Goal: Task Accomplishment & Management: Manage account settings

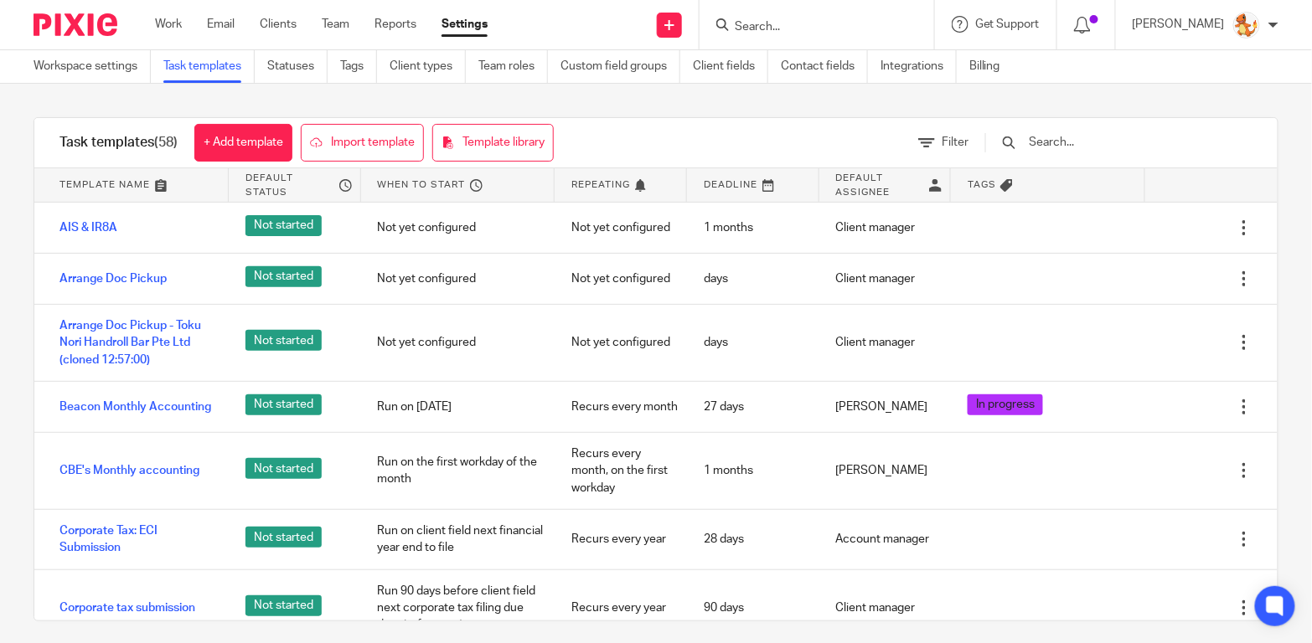
click at [874, 25] on input "Search" at bounding box center [808, 27] width 151 height 15
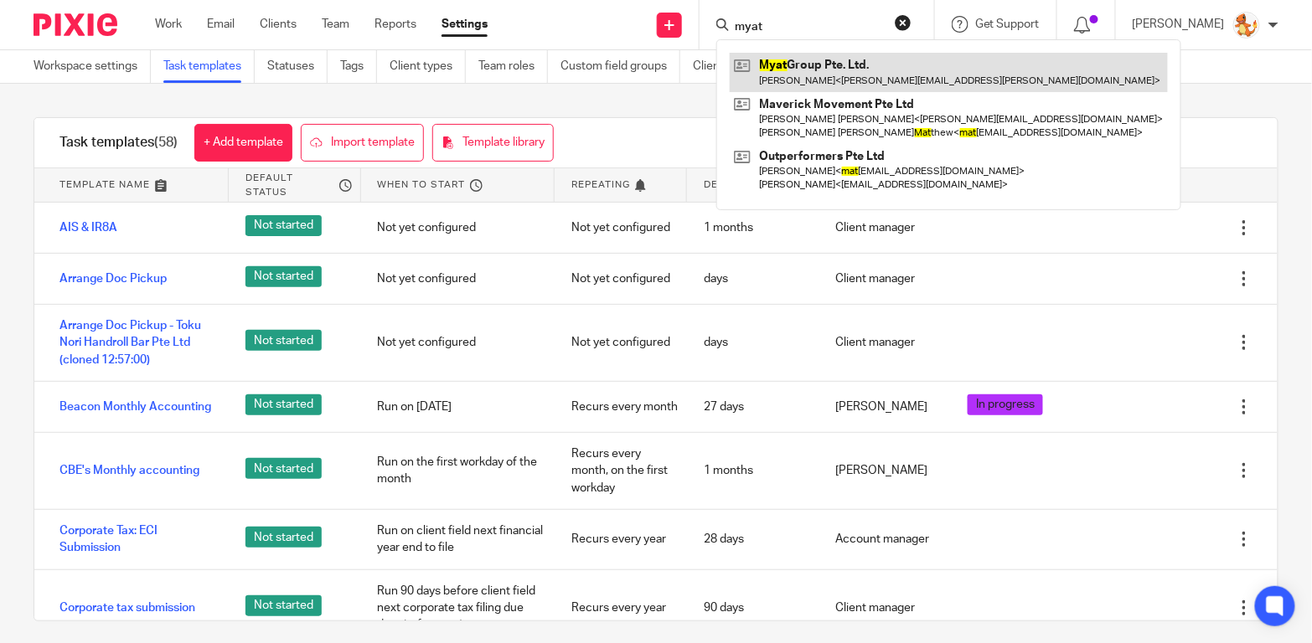
type input "myat"
click at [875, 70] on link at bounding box center [948, 72] width 438 height 39
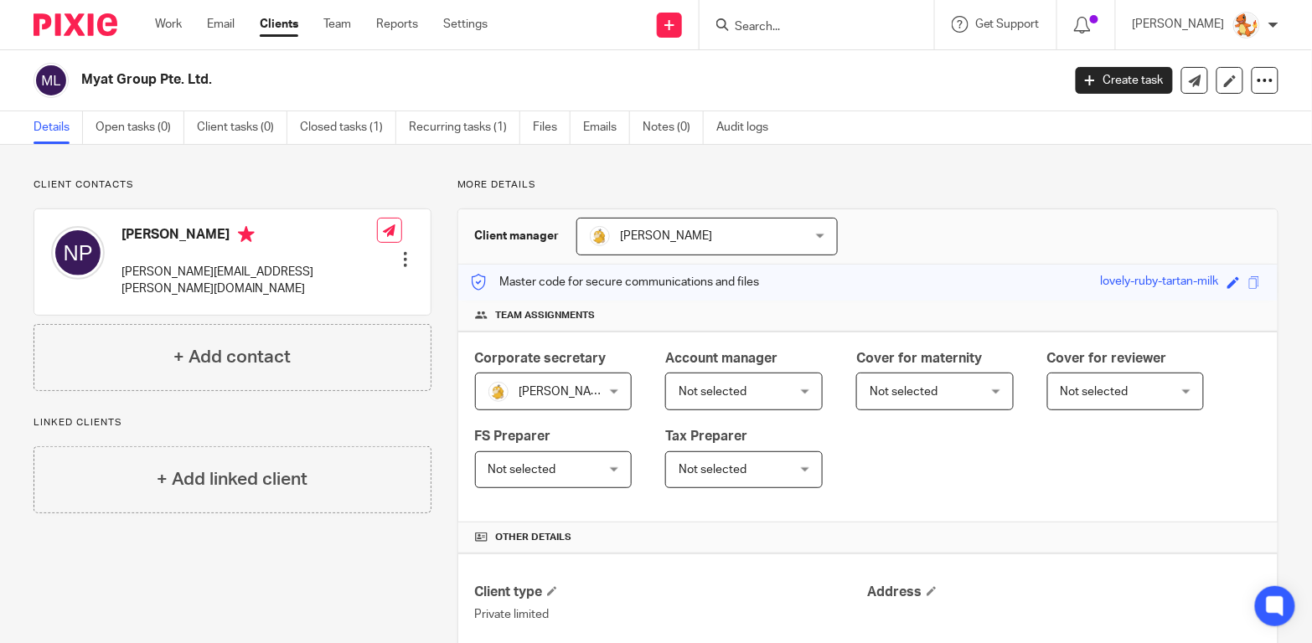
click at [822, 25] on input "Search" at bounding box center [808, 27] width 151 height 15
drag, startPoint x: 848, startPoint y: 27, endPoint x: 741, endPoint y: 27, distance: 107.2
click at [741, 27] on div "that sushi No results found. Try searching for the name of a client or contact.…" at bounding box center [816, 24] width 234 height 49
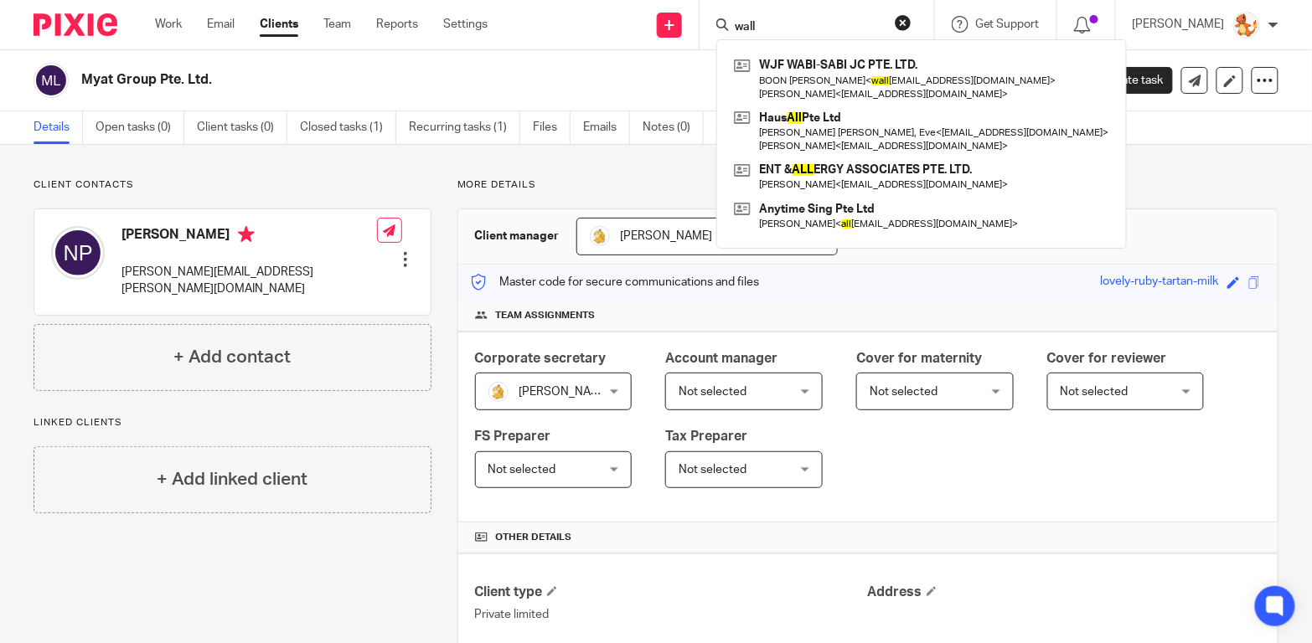
drag, startPoint x: 817, startPoint y: 27, endPoint x: 762, endPoint y: 27, distance: 55.3
click at [762, 27] on div "wall" at bounding box center [813, 24] width 195 height 21
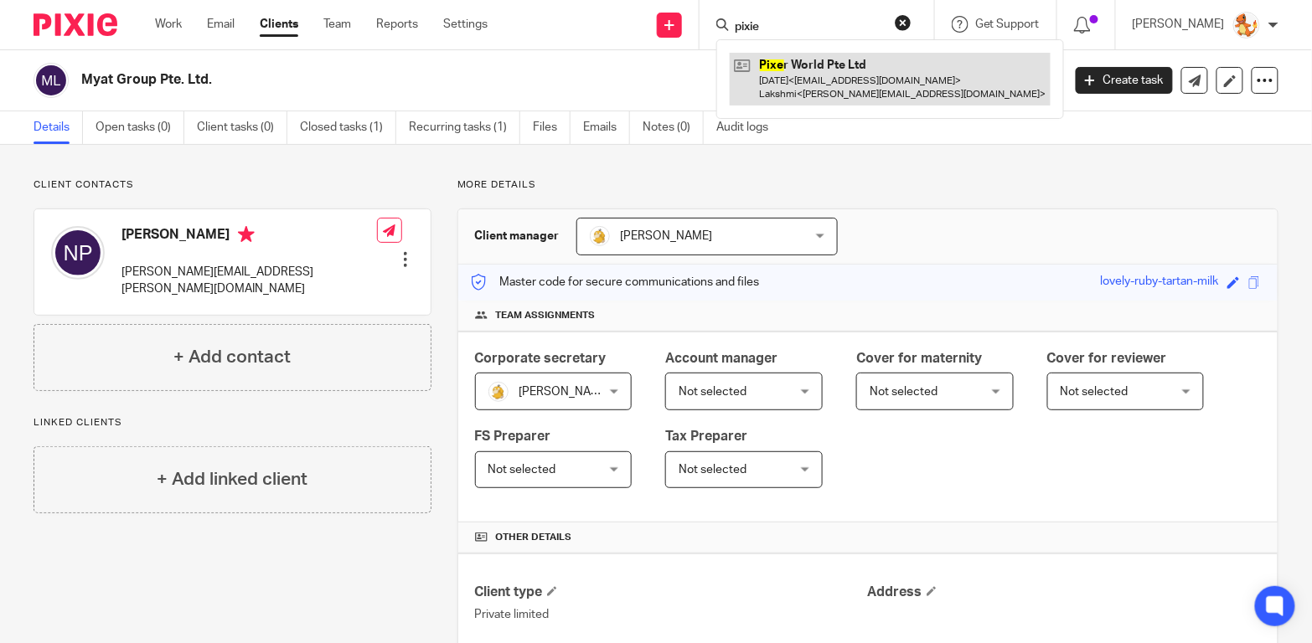
type input "pixie"
click at [836, 94] on link at bounding box center [889, 79] width 321 height 52
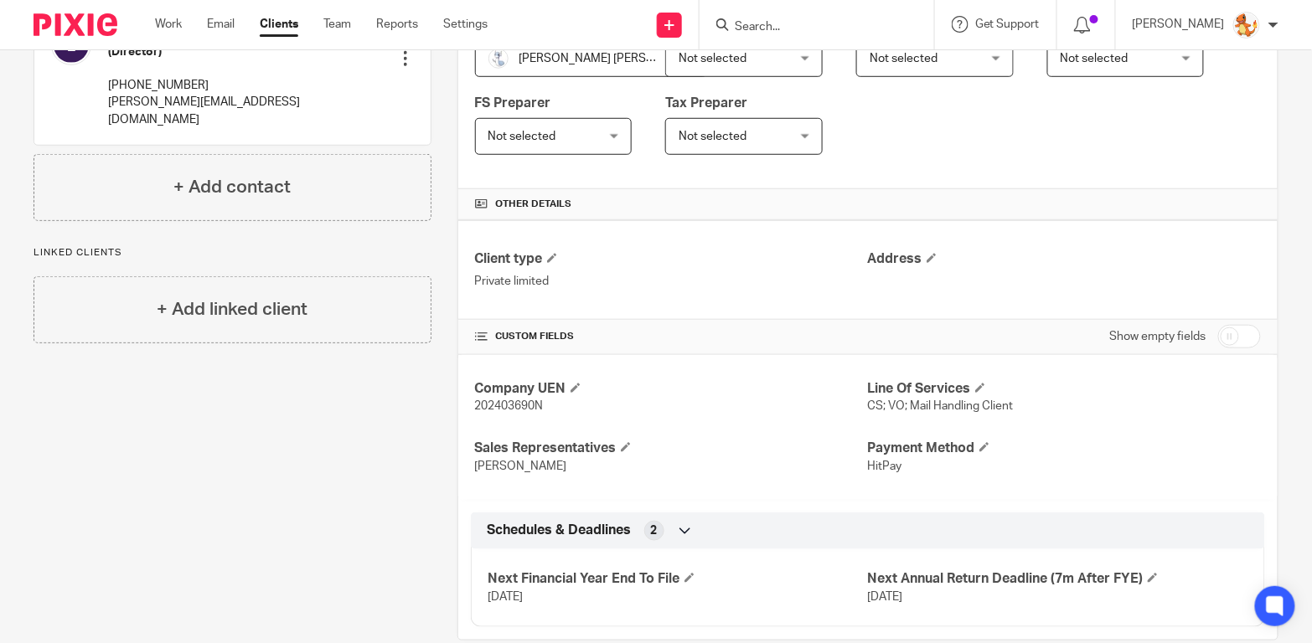
scroll to position [360, 0]
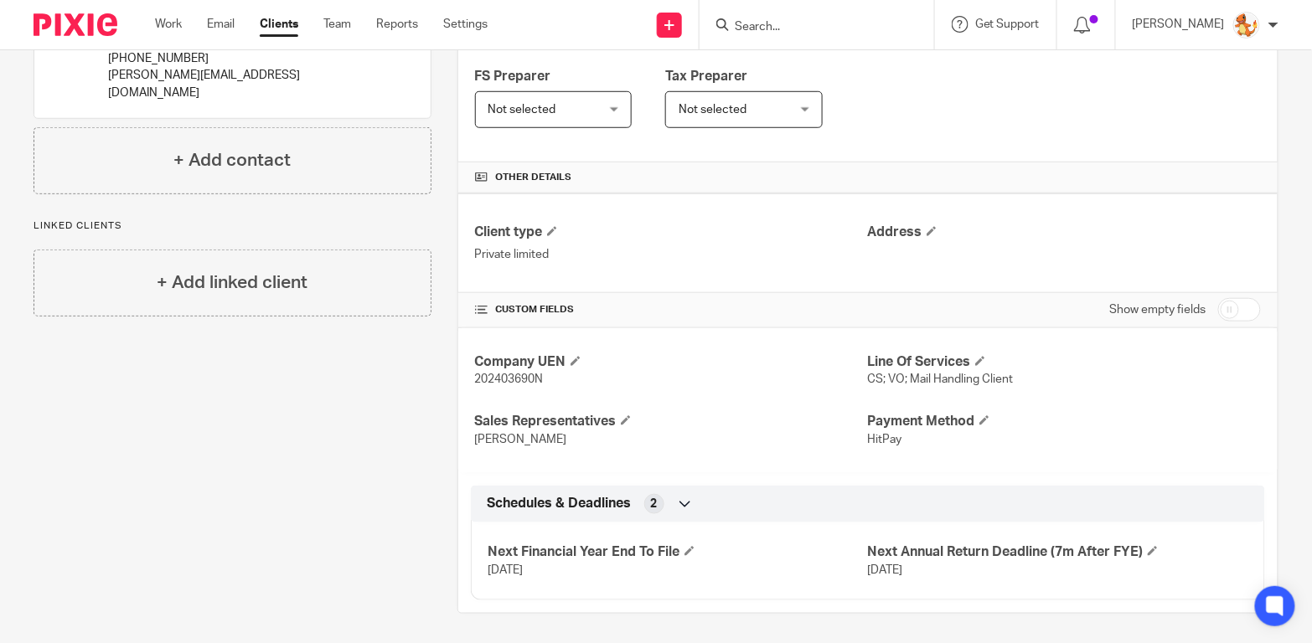
click at [850, 28] on input "Search" at bounding box center [808, 27] width 151 height 15
type input "wild"
click at [280, 28] on link "Clients" at bounding box center [279, 24] width 39 height 17
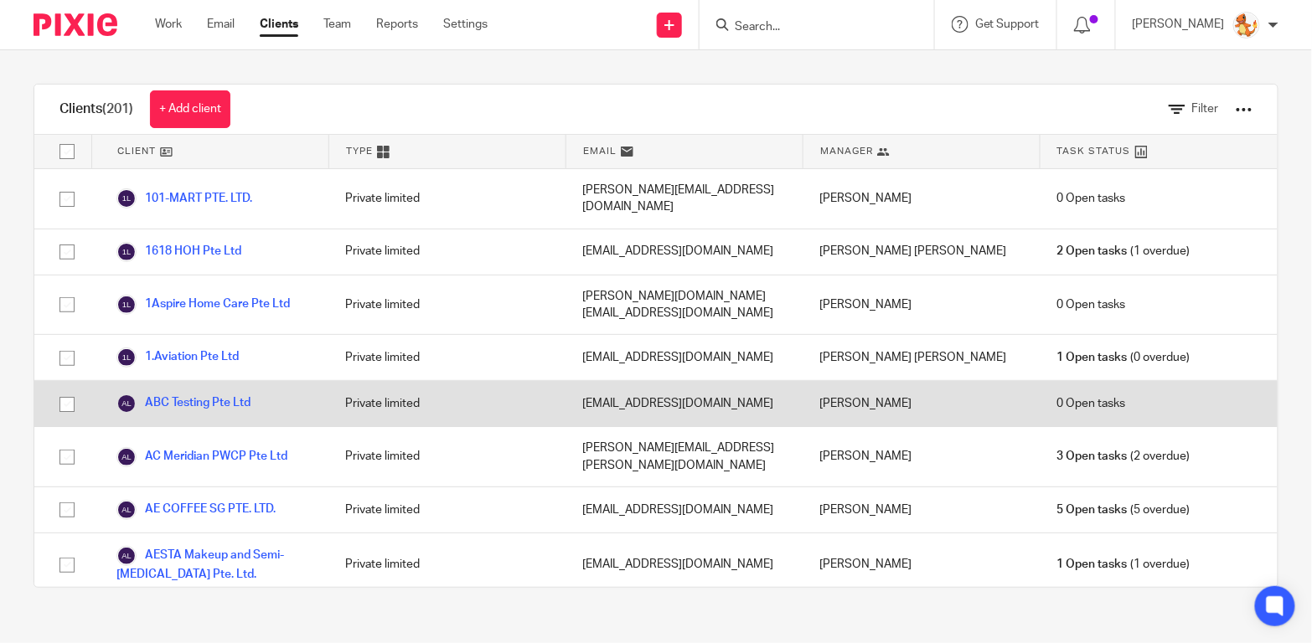
click at [64, 389] on input "checkbox" at bounding box center [67, 405] width 32 height 32
checkbox input "true"
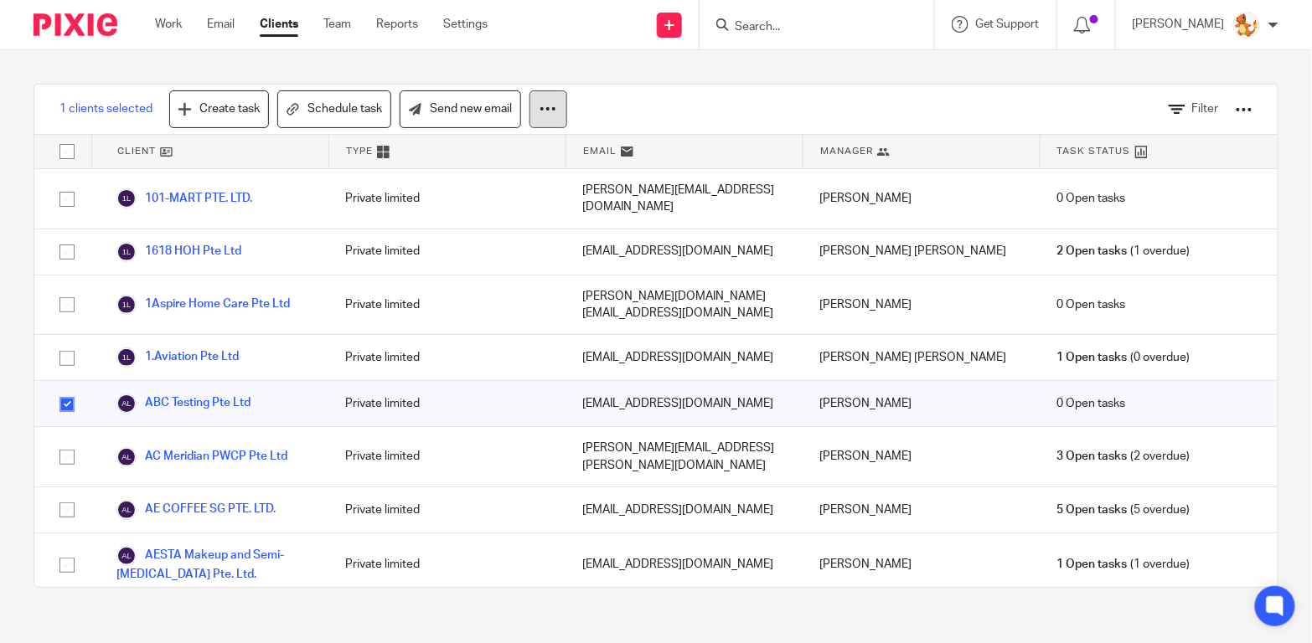
click at [531, 112] on button at bounding box center [548, 109] width 38 height 38
click at [505, 180] on button "Archive" at bounding box center [499, 181] width 113 height 23
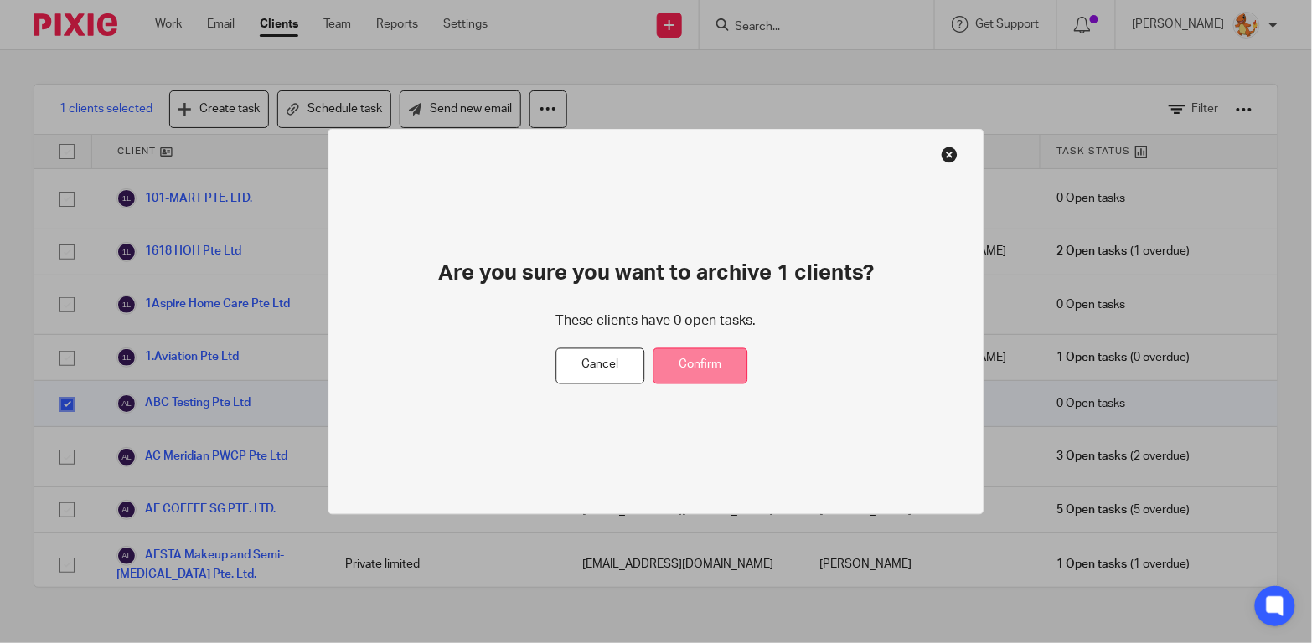
click at [710, 364] on button "Confirm" at bounding box center [700, 366] width 95 height 36
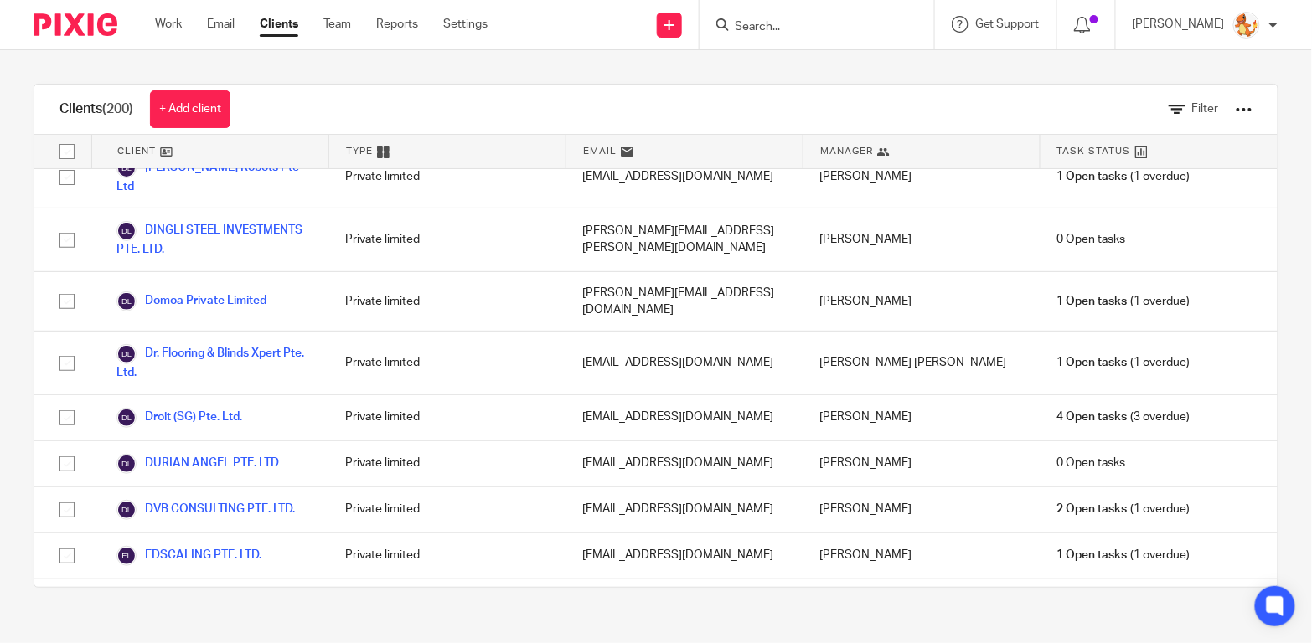
scroll to position [8722, 0]
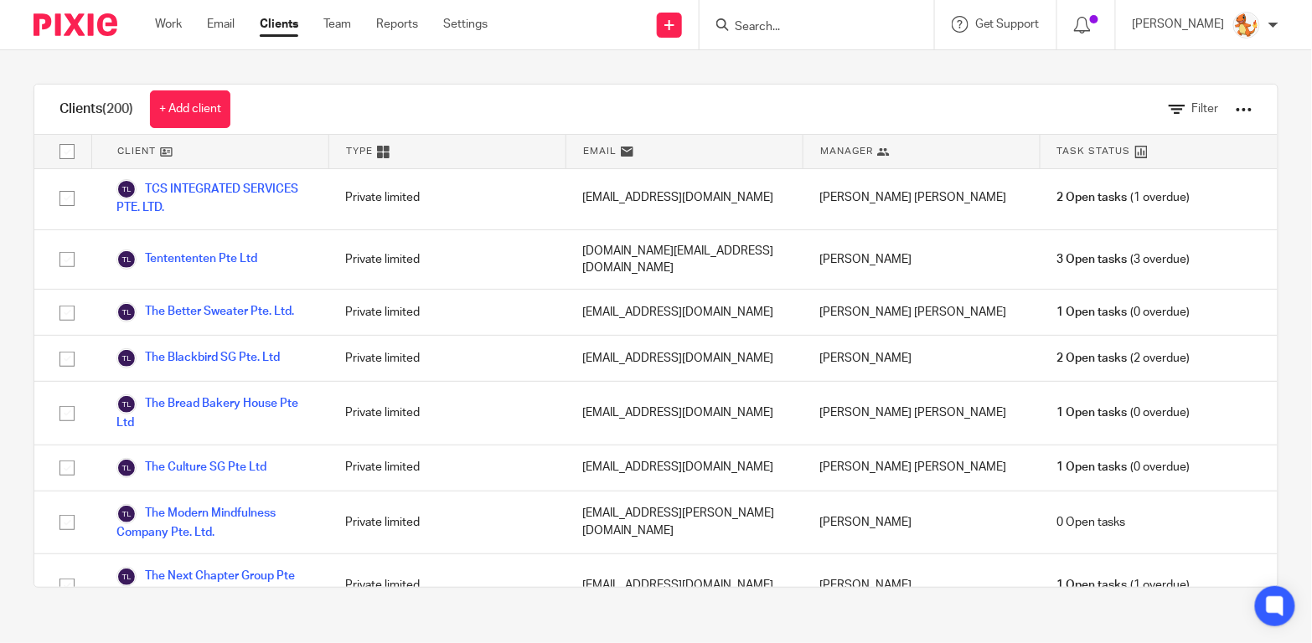
checkbox input "true"
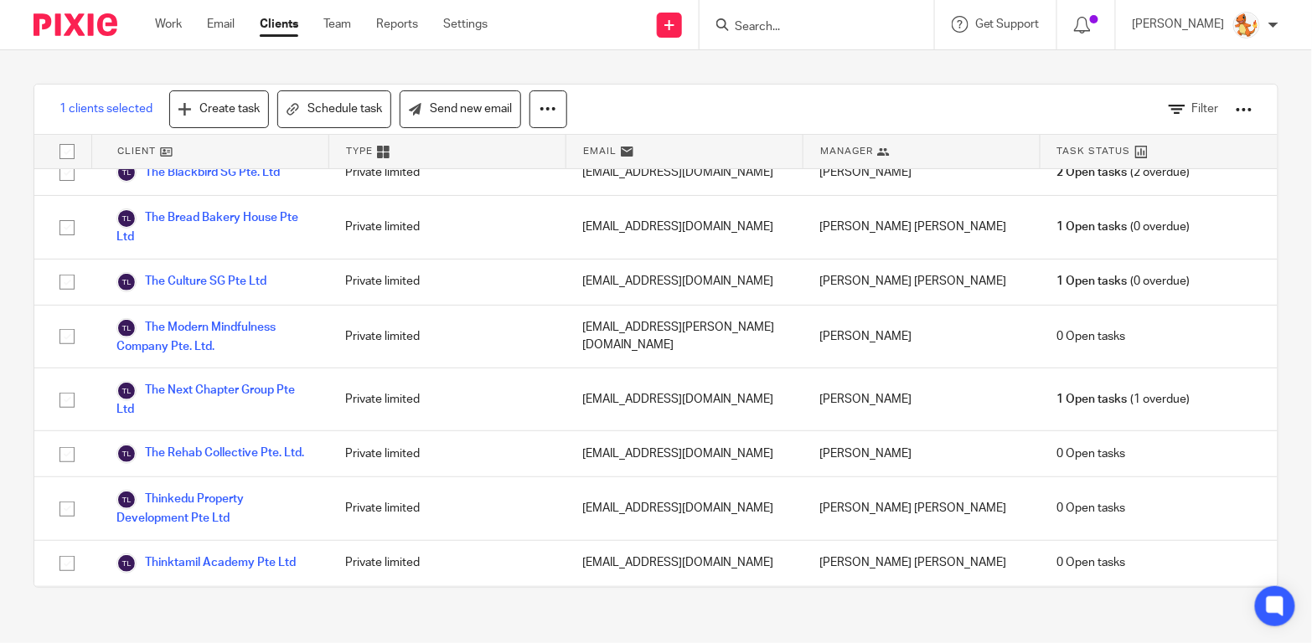
scroll to position [8910, 0]
